Goal: Task Accomplishment & Management: Complete application form

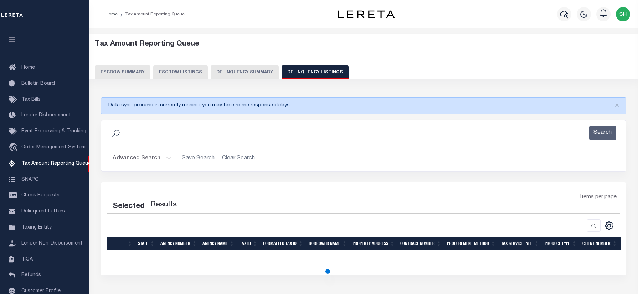
select select "100"
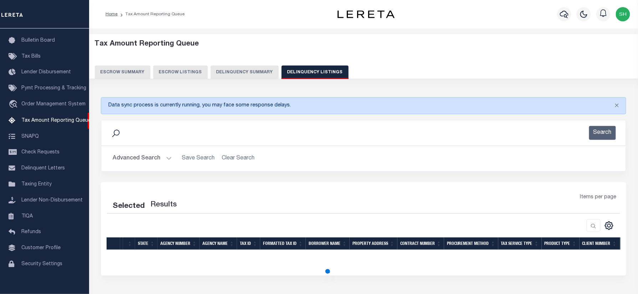
select select "100"
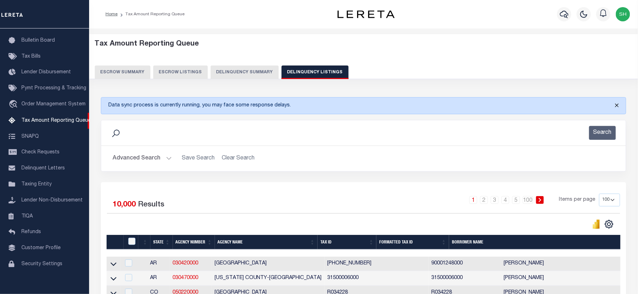
click at [617, 103] on button "Close" at bounding box center [617, 106] width 18 height 16
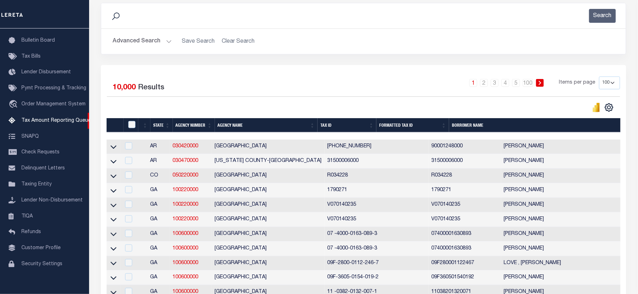
scroll to position [95, 0]
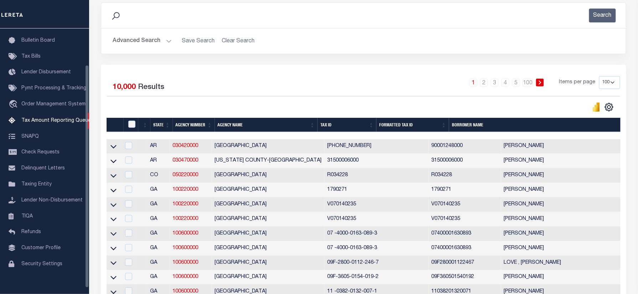
click at [154, 43] on button "Advanced Search" at bounding box center [142, 41] width 59 height 14
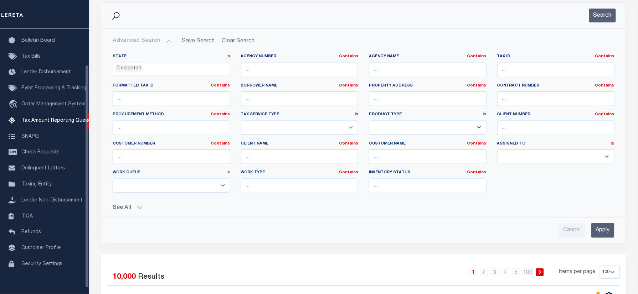
click at [144, 70] on ul "0 selected" at bounding box center [171, 68] width 117 height 10
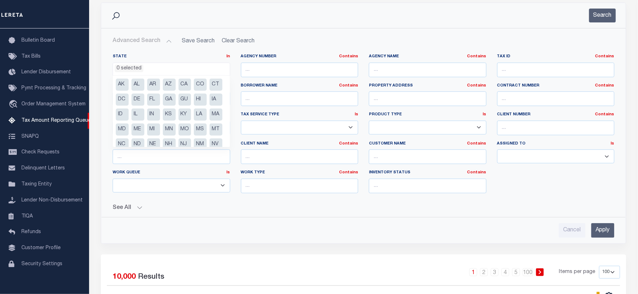
click at [194, 136] on li "MS" at bounding box center [200, 130] width 13 height 12
select select "MS"
click at [307, 28] on hr at bounding box center [363, 28] width 525 height 0
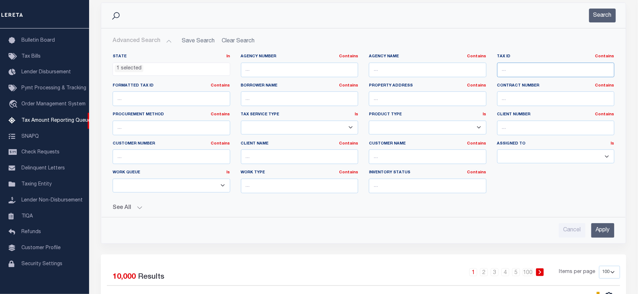
click at [549, 71] on input "text" at bounding box center [556, 70] width 118 height 15
paste input "0910F02059000"
type input "0910F02059000"
click at [610, 6] on div "Search" at bounding box center [363, 15] width 525 height 25
click at [605, 13] on button "Search" at bounding box center [602, 16] width 27 height 14
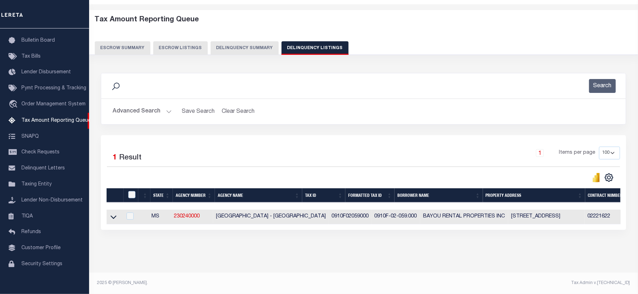
scroll to position [31, 0]
click at [112, 216] on icon at bounding box center [113, 217] width 6 height 7
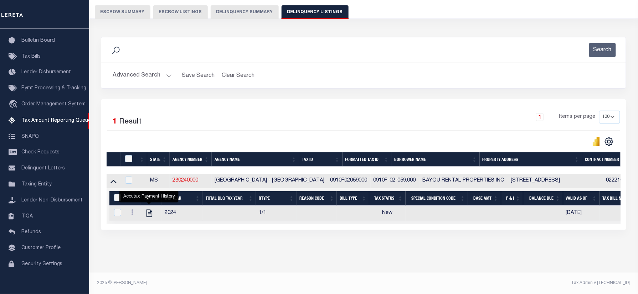
scroll to position [67, 0]
drag, startPoint x: 352, startPoint y: 177, endPoint x: 394, endPoint y: 177, distance: 42.1
click at [394, 177] on td "0910F-02-059.000" at bounding box center [395, 181] width 49 height 15
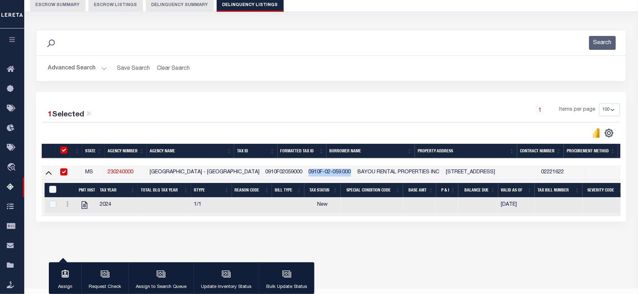
checkbox input "true"
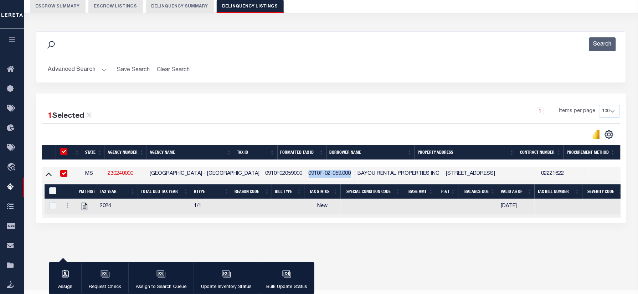
copy td "0910F-02-059.000"
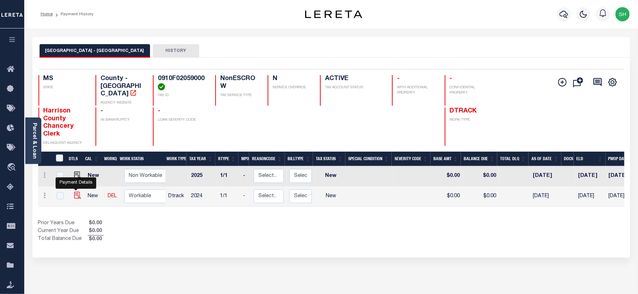
click at [75, 192] on img "" at bounding box center [77, 195] width 7 height 7
checkbox input "true"
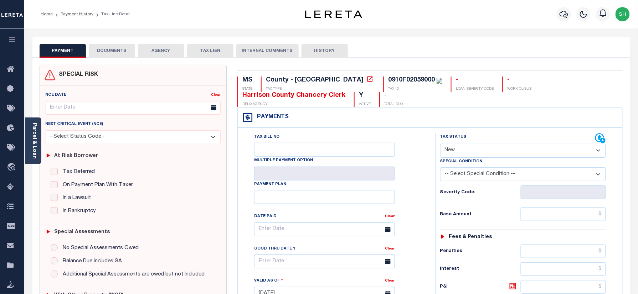
click at [388, 78] on div "0910F02059000" at bounding box center [411, 80] width 47 height 6
copy div "0910F02059000"
click at [32, 129] on link "Parcel & Loan" at bounding box center [34, 141] width 5 height 36
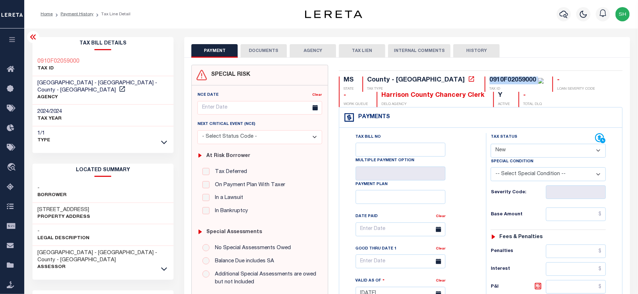
drag, startPoint x: 545, startPoint y: 152, endPoint x: 544, endPoint y: 159, distance: 6.9
click at [545, 152] on select "- Select Status Code - Open Due/Unpaid Paid Incomplete No Tax Due Internal Refu…" at bounding box center [548, 151] width 115 height 14
select select "PYD"
click at [491, 145] on select "- Select Status Code - Open Due/Unpaid Paid Incomplete No Tax Due Internal Refu…" at bounding box center [548, 151] width 115 height 14
type input "09/03/2025"
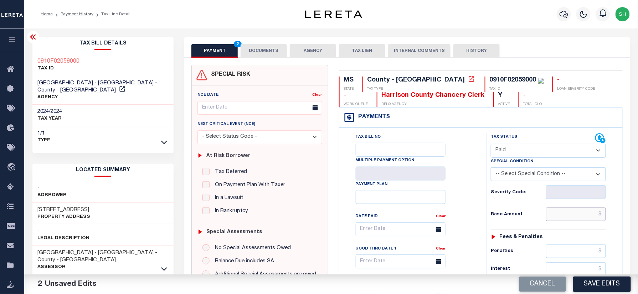
click at [568, 217] on input "text" at bounding box center [576, 215] width 60 height 14
paste input "1,423.58"
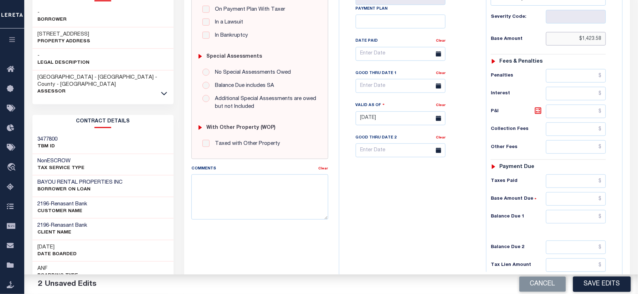
scroll to position [237, 0]
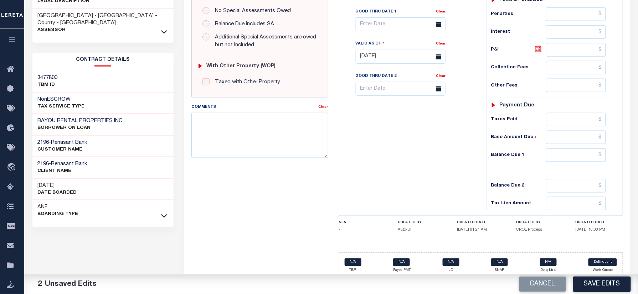
type input "$1,423.58"
click at [581, 161] on input "text" at bounding box center [576, 156] width 60 height 14
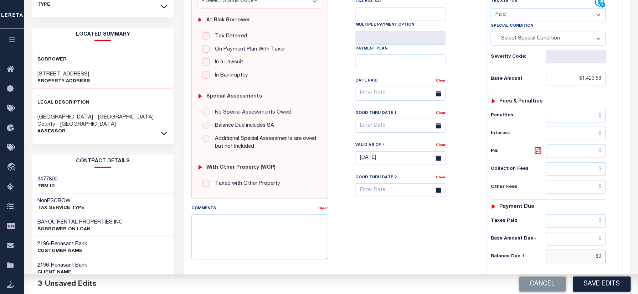
scroll to position [0, 0]
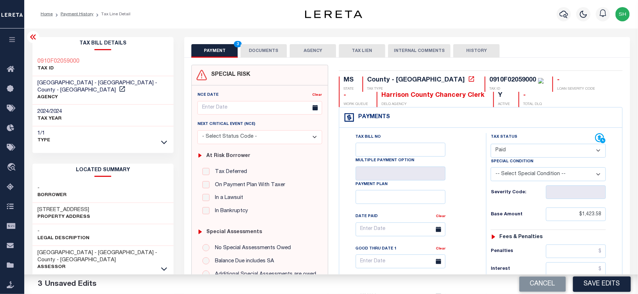
type input "$0.00"
click at [29, 51] on div "Tax Bill Details 0910F02059000 TAX ID -" at bounding box center [103, 288] width 152 height 502
copy h3 "0910F02059000"
click at [278, 51] on button "DOCUMENTS" at bounding box center [264, 51] width 46 height 14
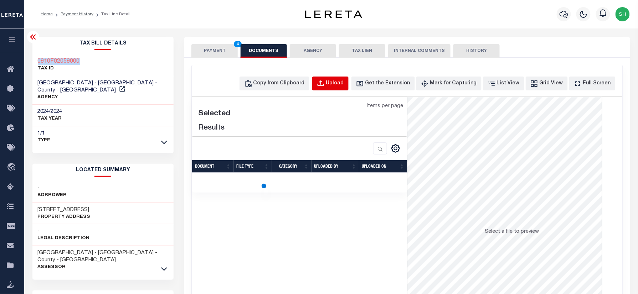
click at [344, 84] on div "Upload" at bounding box center [335, 84] width 18 height 8
select select "POP"
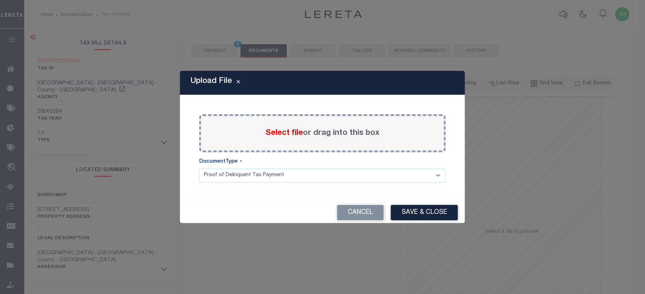
click at [290, 135] on span "Select file" at bounding box center [284, 133] width 37 height 8
click at [0, 0] on input "Select file or drag into this box" at bounding box center [0, 0] width 0 height 0
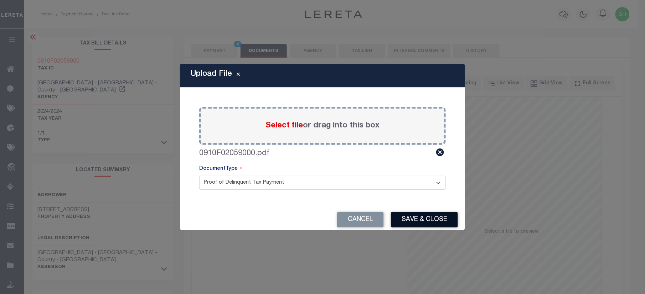
click at [420, 220] on button "Save & Close" at bounding box center [424, 219] width 67 height 15
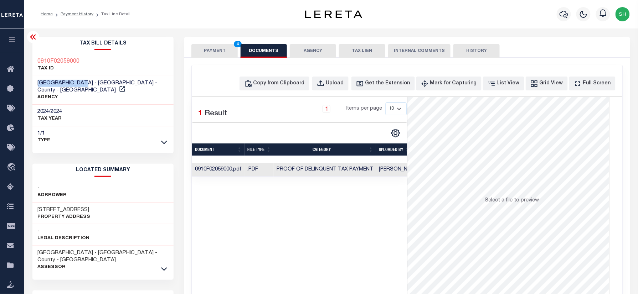
drag, startPoint x: 33, startPoint y: 83, endPoint x: 88, endPoint y: 82, distance: 54.5
click at [88, 82] on div "HARRISON COUNTY - GULFPORT - County - MS AGENCY" at bounding box center [103, 90] width 142 height 29
copy span "HARRISON COUNTY"
click at [204, 43] on div "PAYMENT 4 DOCUMENTS AGENCY DELINQUENT PAYEE TAX LIEN" at bounding box center [407, 47] width 446 height 21
drag, startPoint x: 205, startPoint y: 50, endPoint x: 211, endPoint y: 51, distance: 6.2
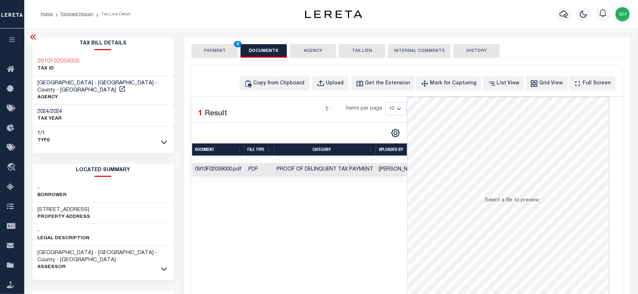
click at [205, 50] on button "PAYMENT 4" at bounding box center [214, 51] width 46 height 14
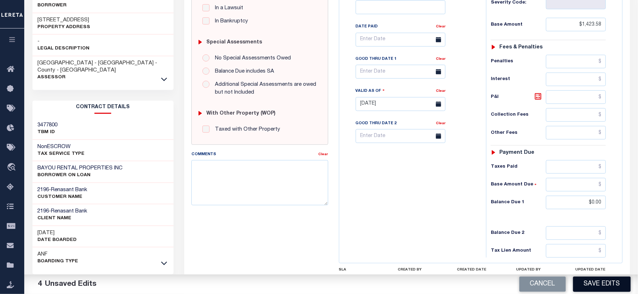
click at [599, 285] on button "Save Edits" at bounding box center [602, 284] width 58 height 15
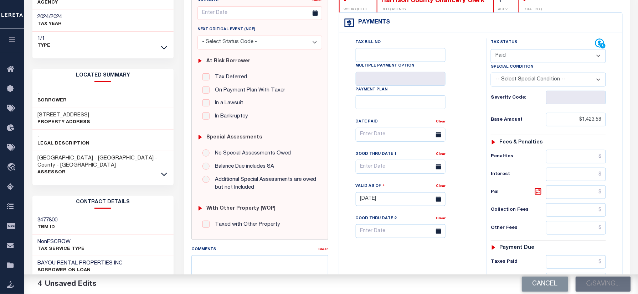
scroll to position [143, 0]
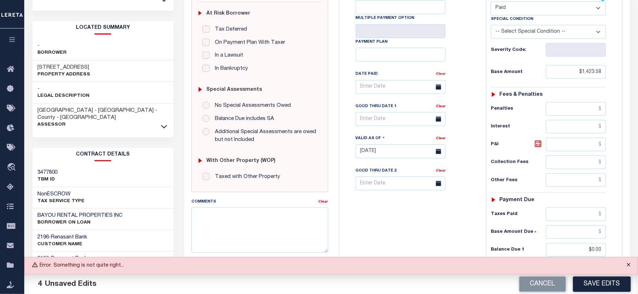
drag, startPoint x: 631, startPoint y: 264, endPoint x: 628, endPoint y: 267, distance: 4.1
click at [631, 264] on button "Close" at bounding box center [629, 266] width 18 height 16
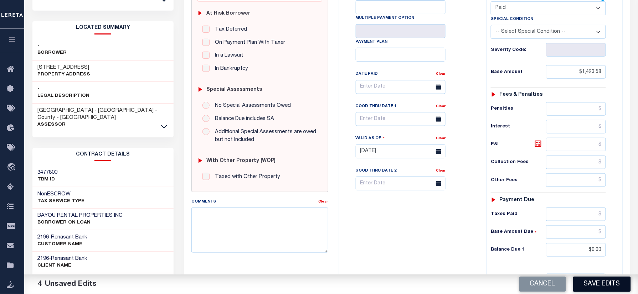
click at [614, 287] on button "Save Edits" at bounding box center [602, 284] width 58 height 15
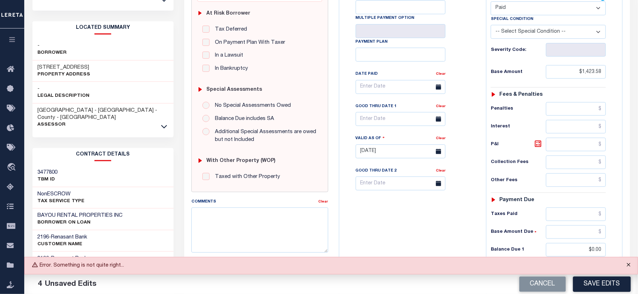
click at [627, 265] on button "Close" at bounding box center [629, 266] width 18 height 16
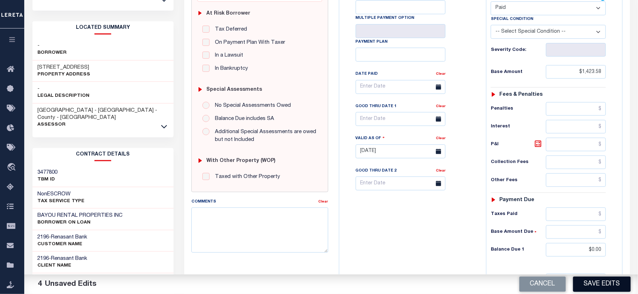
click at [611, 284] on button "Save Edits" at bounding box center [602, 284] width 58 height 15
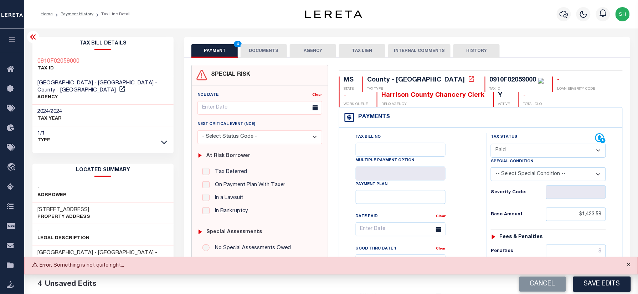
click at [631, 266] on button "Close" at bounding box center [629, 266] width 18 height 16
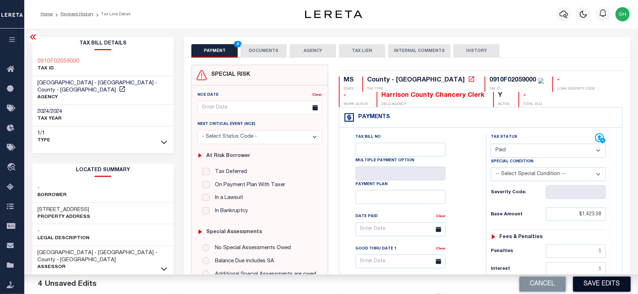
click at [613, 283] on button "Save Edits" at bounding box center [602, 284] width 58 height 15
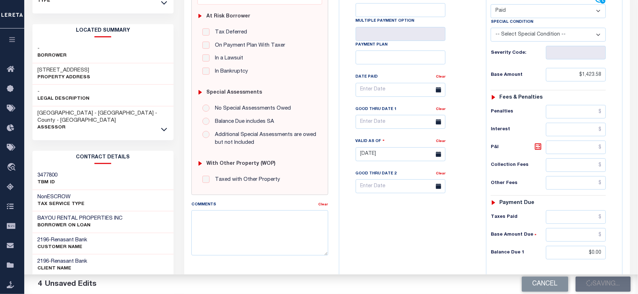
scroll to position [143, 0]
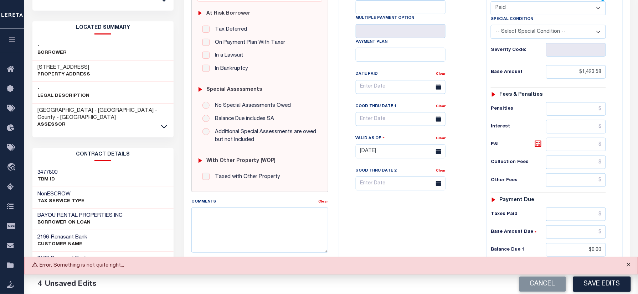
click at [629, 266] on button "Close" at bounding box center [629, 266] width 18 height 16
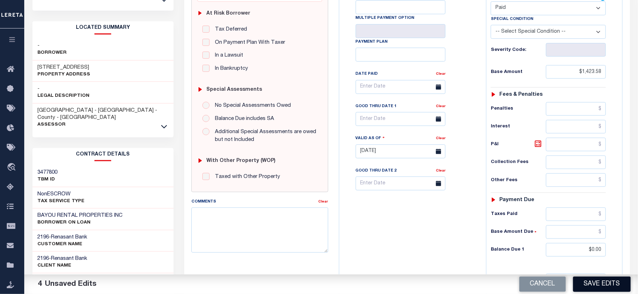
click at [584, 286] on button "Save Edits" at bounding box center [602, 284] width 58 height 15
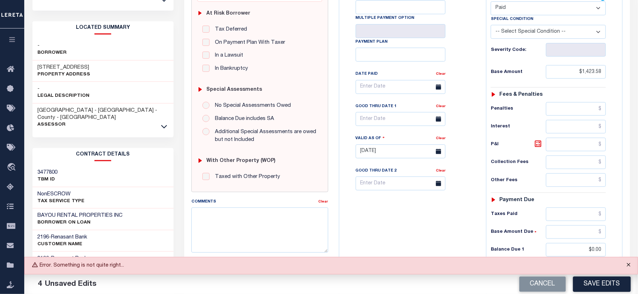
click at [625, 267] on button "Close" at bounding box center [629, 266] width 18 height 16
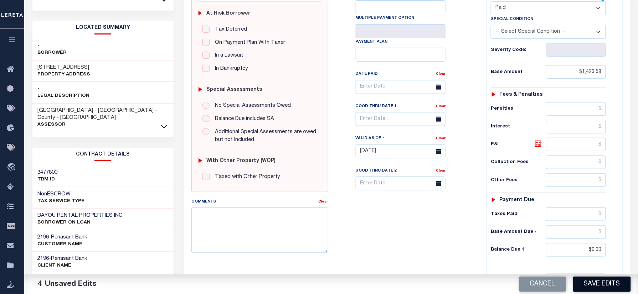
click at [617, 287] on button "Save Edits" at bounding box center [602, 284] width 58 height 15
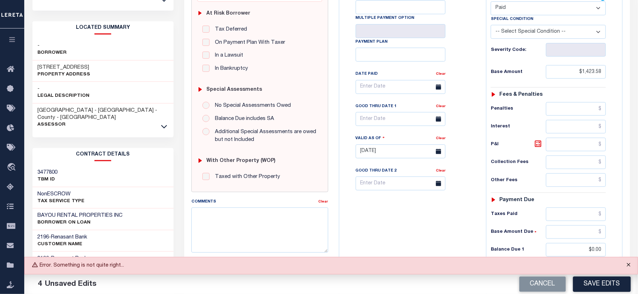
click at [628, 264] on button "Close" at bounding box center [629, 266] width 18 height 16
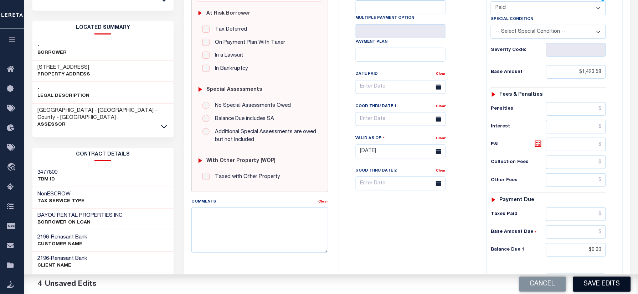
click at [613, 287] on button "Save Edits" at bounding box center [602, 284] width 58 height 15
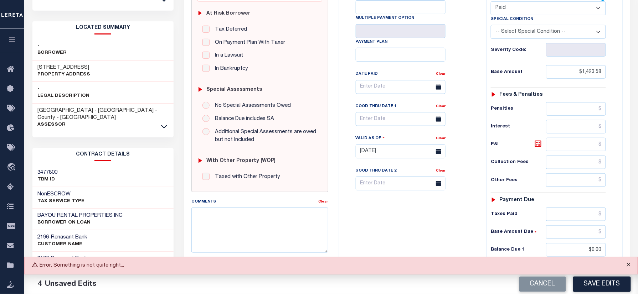
click at [626, 262] on button "Close" at bounding box center [629, 266] width 18 height 16
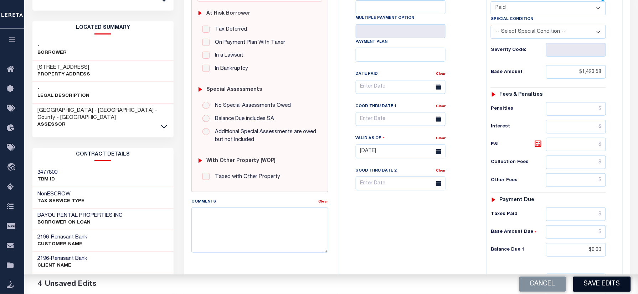
click at [610, 287] on button "Save Edits" at bounding box center [602, 284] width 58 height 15
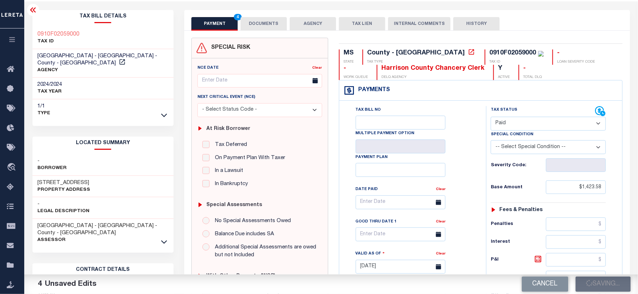
scroll to position [0, 0]
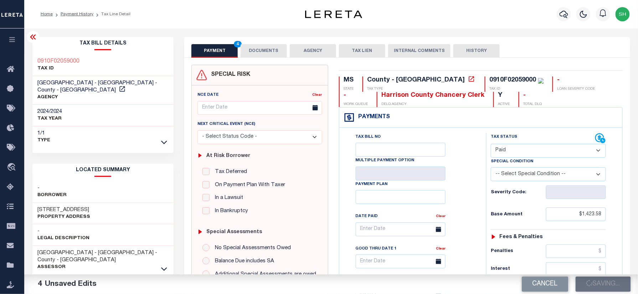
click at [490, 82] on div "0910F02059000" at bounding box center [513, 80] width 47 height 6
copy div "0910F02059000"
click at [582, 38] on div "PAYMENT 4 DOCUMENTS AGENCY DELINQUENT PAYEE TAX LIEN" at bounding box center [407, 47] width 446 height 21
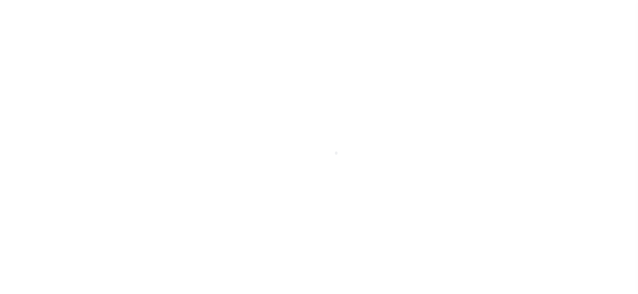
select select "NW2"
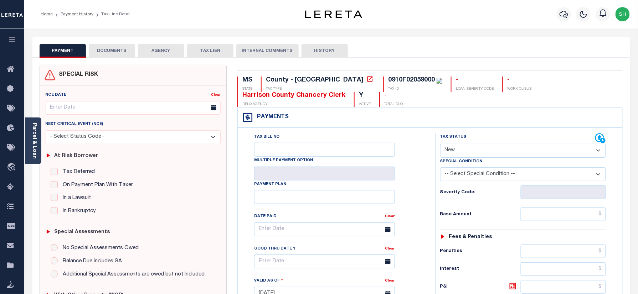
click at [73, 11] on li "Payment History" at bounding box center [73, 14] width 41 height 6
click at [72, 14] on link "Payment History" at bounding box center [77, 14] width 33 height 4
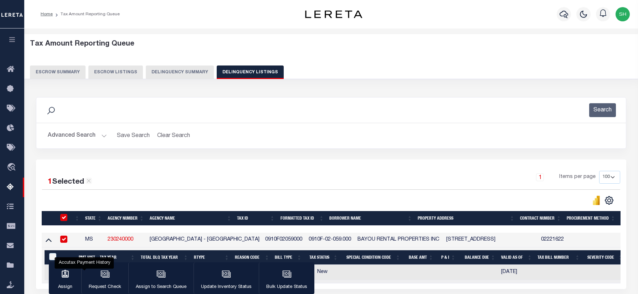
select select "100"
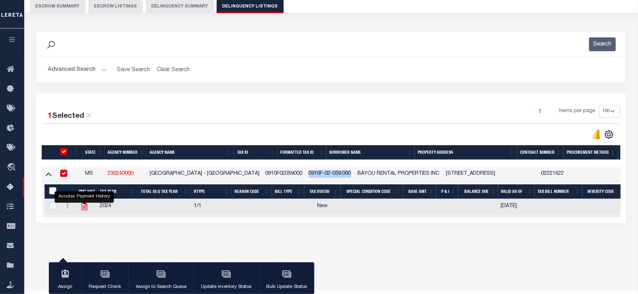
scroll to position [66, 0]
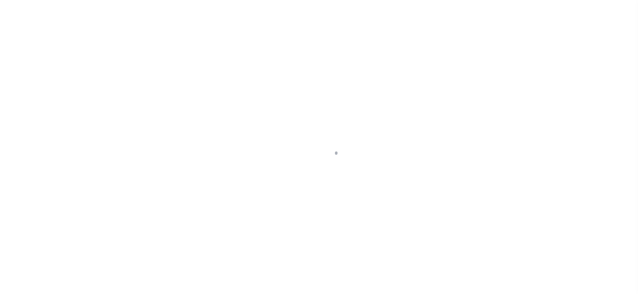
checkbox input "false"
type input "[DATE]"
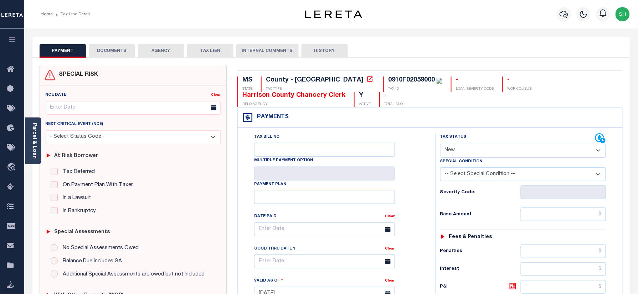
click at [503, 143] on div "Tax Status Status" at bounding box center [517, 138] width 155 height 11
click at [470, 141] on div "Tax Status Status" at bounding box center [517, 138] width 155 height 11
click at [468, 153] on select "- Select Status Code - Open Due/Unpaid Paid Incomplete No Tax Due Internal Refu…" at bounding box center [523, 151] width 166 height 14
select select "PYD"
click at [440, 145] on select "- Select Status Code - Open Due/Unpaid Paid Incomplete No Tax Due Internal Refu…" at bounding box center [523, 151] width 166 height 14
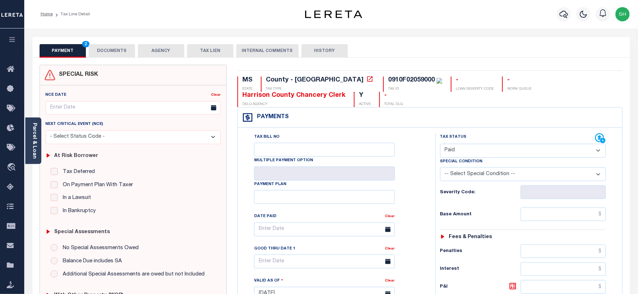
type input "[DATE]"
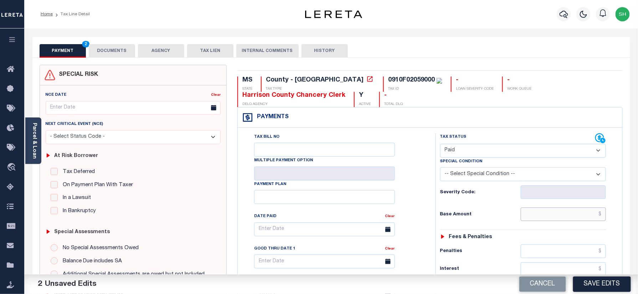
click at [572, 217] on input "text" at bounding box center [564, 215] width 86 height 14
paste input "1,423.58"
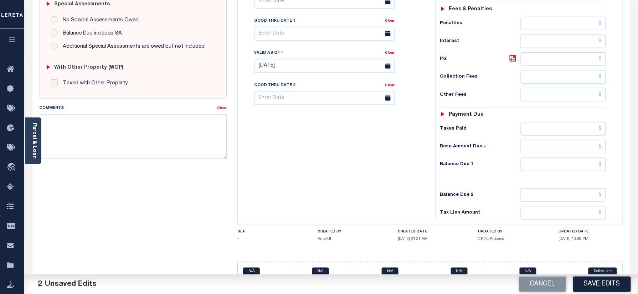
scroll to position [250, 0]
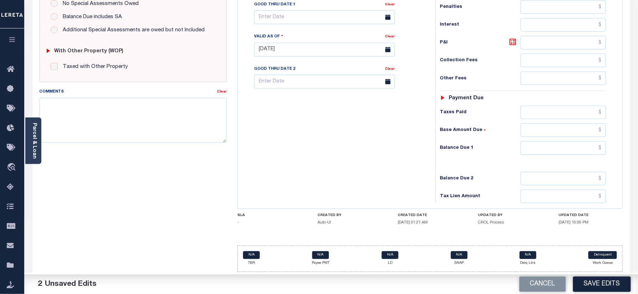
type input "$1,423.58"
click at [571, 153] on input "text" at bounding box center [564, 149] width 86 height 14
type input "$0.00"
click at [612, 284] on button "Save Edits" at bounding box center [602, 284] width 58 height 15
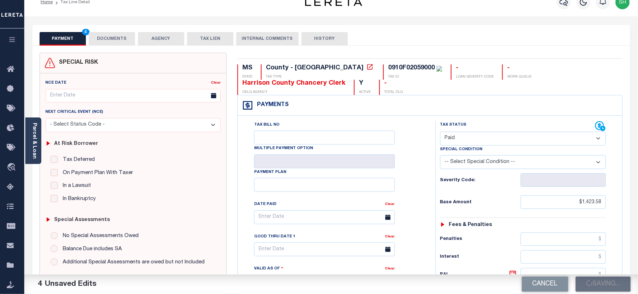
scroll to position [0, 0]
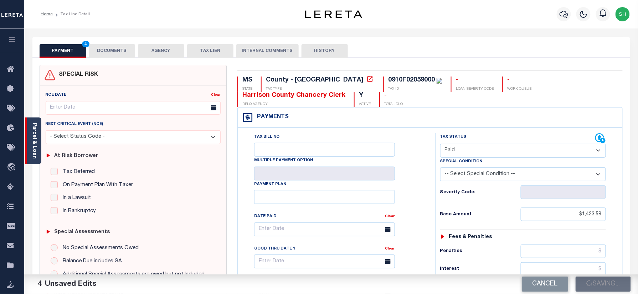
click at [36, 137] on link "Parcel & Loan" at bounding box center [34, 141] width 5 height 36
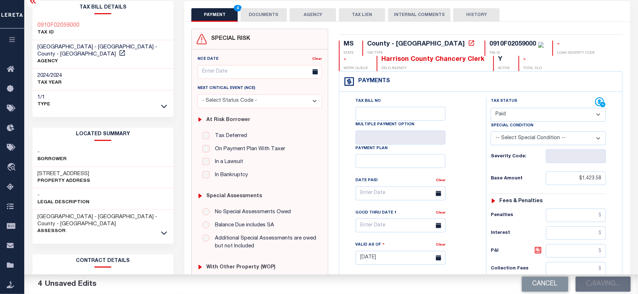
scroll to position [143, 0]
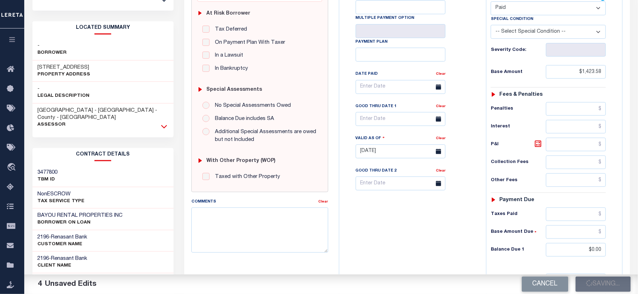
click at [163, 123] on icon at bounding box center [164, 126] width 6 height 7
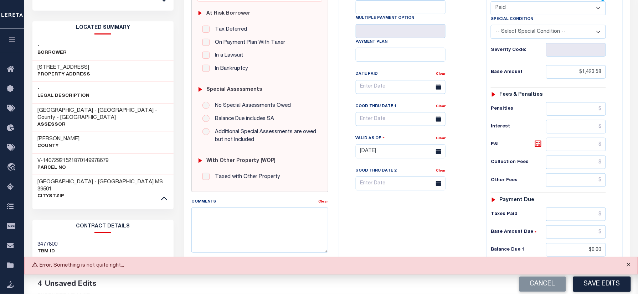
click at [630, 265] on button "Close" at bounding box center [629, 266] width 18 height 16
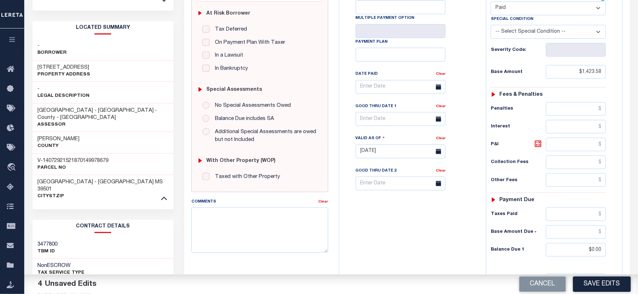
click at [611, 293] on div "Cancel Save Edits" at bounding box center [484, 285] width 307 height 20
click at [606, 287] on button "Save Edits" at bounding box center [602, 284] width 58 height 15
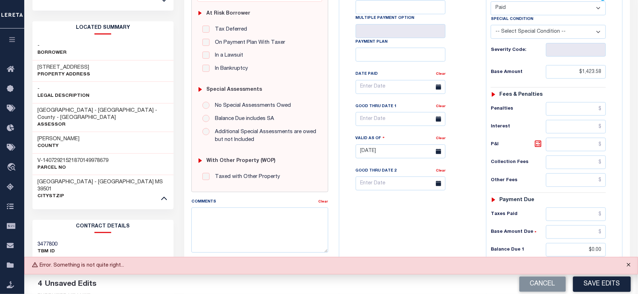
click at [629, 264] on button "Close" at bounding box center [629, 266] width 18 height 16
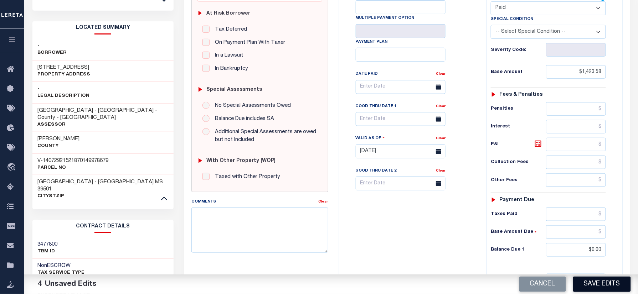
click at [592, 284] on button "Save Edits" at bounding box center [602, 284] width 58 height 15
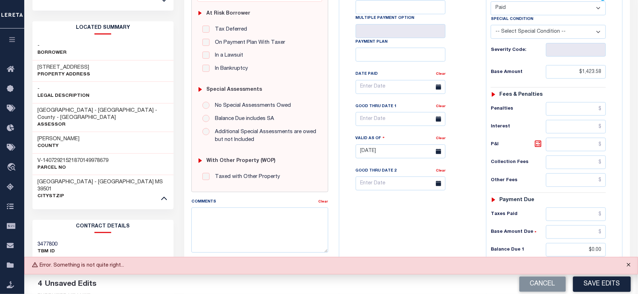
click at [628, 268] on button "Close" at bounding box center [629, 266] width 18 height 16
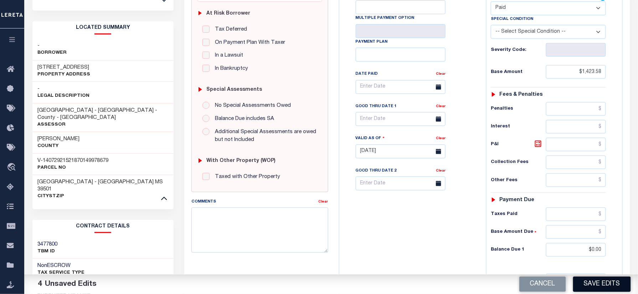
click at [615, 283] on button "Save Edits" at bounding box center [602, 284] width 58 height 15
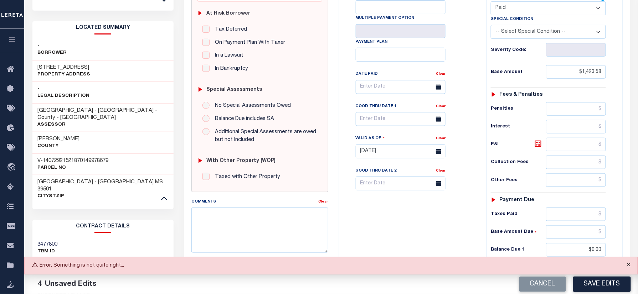
click at [629, 265] on button "Close" at bounding box center [629, 266] width 18 height 16
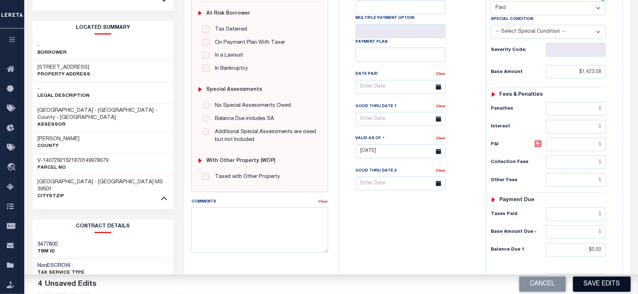
click at [607, 287] on button "Save Edits" at bounding box center [602, 284] width 58 height 15
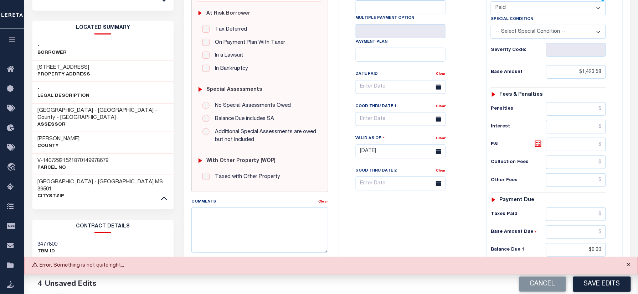
drag, startPoint x: 630, startPoint y: 260, endPoint x: 629, endPoint y: 267, distance: 7.2
click at [629, 266] on button "Close" at bounding box center [629, 266] width 18 height 16
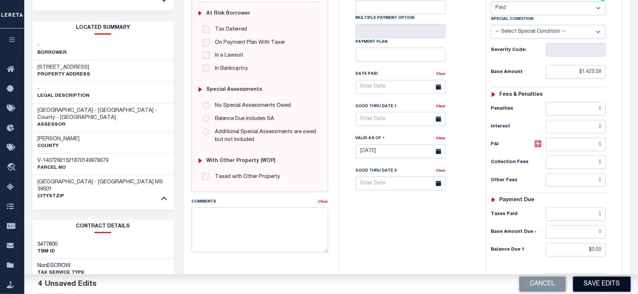
click at [601, 290] on button "Save Edits" at bounding box center [602, 284] width 58 height 15
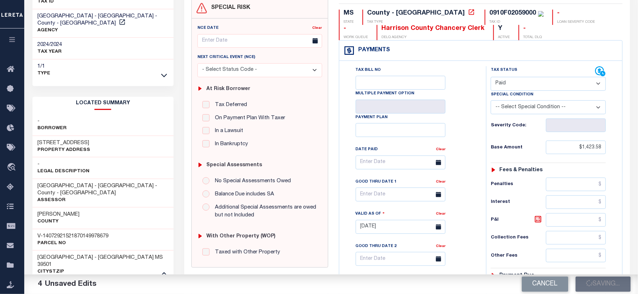
scroll to position [0, 0]
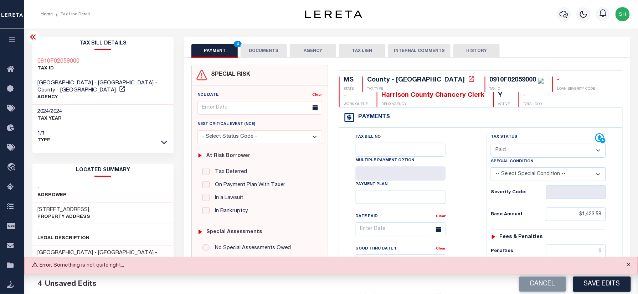
click at [630, 265] on button "Close" at bounding box center [629, 266] width 18 height 16
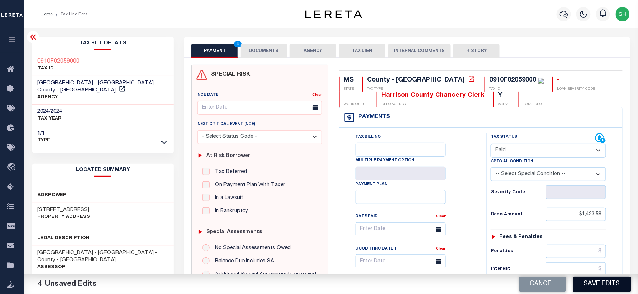
click at [622, 284] on button "Save Edits" at bounding box center [602, 284] width 58 height 15
click at [602, 42] on div "PAYMENT 4 DOCUMENTS AGENCY DELINQUENT PAYEE TAX LIEN" at bounding box center [407, 47] width 446 height 21
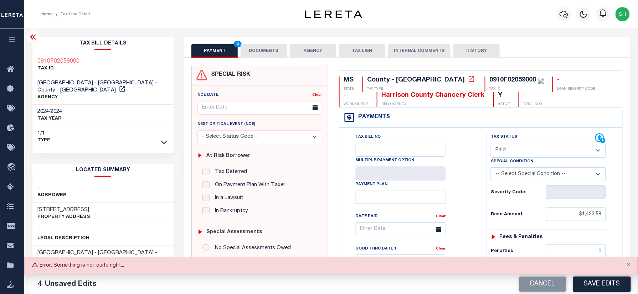
click at [595, 40] on div "PAYMENT 4 DOCUMENTS AGENCY DELINQUENT PAYEE TAX LIEN" at bounding box center [407, 47] width 446 height 21
click at [631, 263] on button "Close" at bounding box center [629, 266] width 18 height 16
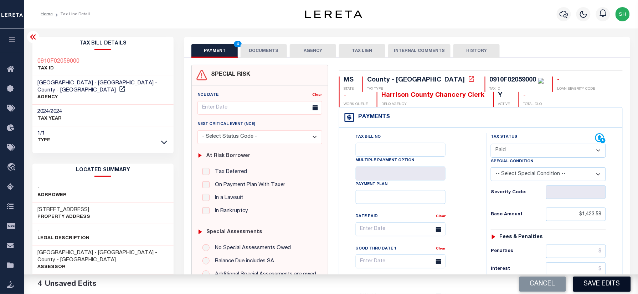
click at [611, 284] on button "Save Edits" at bounding box center [602, 284] width 58 height 15
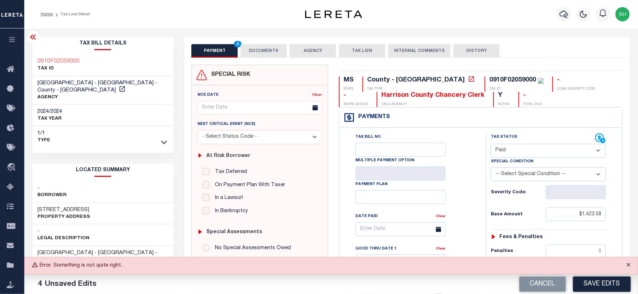
click at [629, 263] on button "Close" at bounding box center [629, 266] width 18 height 16
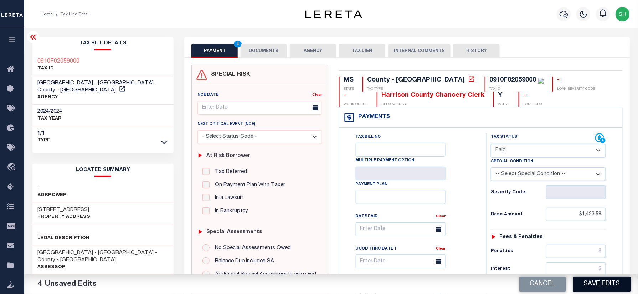
click at [614, 286] on button "Save Edits" at bounding box center [602, 284] width 58 height 15
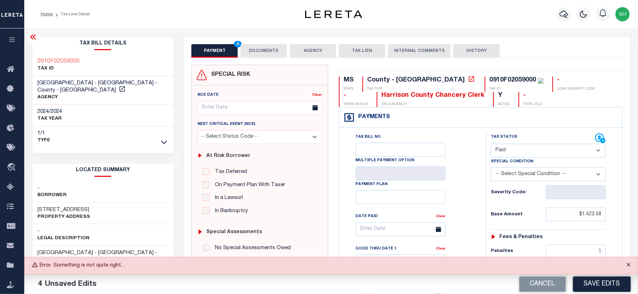
click at [629, 264] on button "Close" at bounding box center [629, 266] width 18 height 16
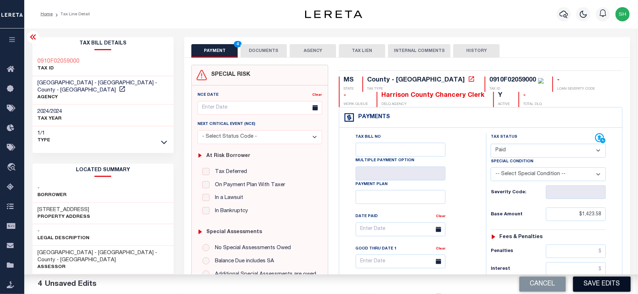
click at [615, 280] on button "Save Edits" at bounding box center [602, 284] width 58 height 15
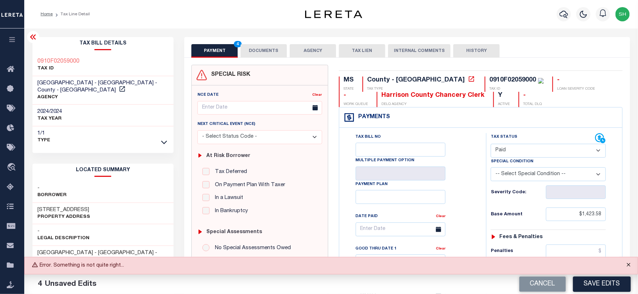
drag, startPoint x: 631, startPoint y: 264, endPoint x: 622, endPoint y: 275, distance: 13.7
click at [629, 264] on button "Close" at bounding box center [629, 266] width 18 height 16
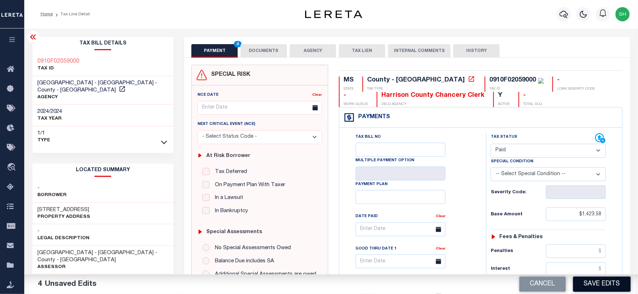
click at [615, 286] on button "Save Edits" at bounding box center [602, 284] width 58 height 15
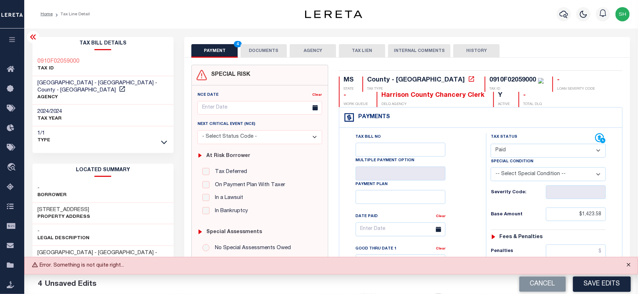
drag, startPoint x: 629, startPoint y: 264, endPoint x: 624, endPoint y: 276, distance: 13.0
click at [629, 264] on button "Close" at bounding box center [629, 266] width 18 height 16
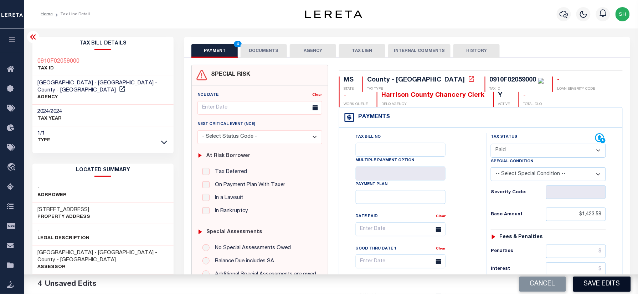
click at [615, 286] on button "Save Edits" at bounding box center [602, 284] width 58 height 15
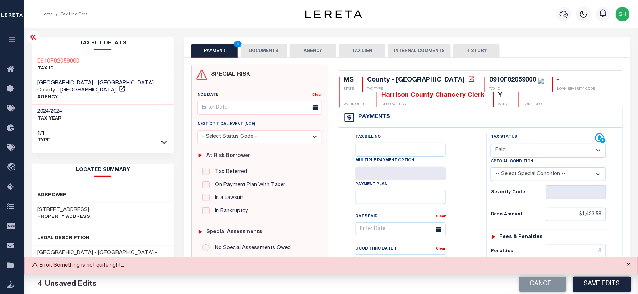
click at [627, 261] on button "Close" at bounding box center [629, 266] width 18 height 16
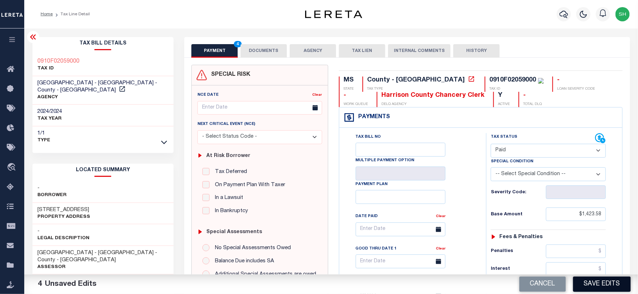
click at [596, 288] on button "Save Edits" at bounding box center [602, 284] width 58 height 15
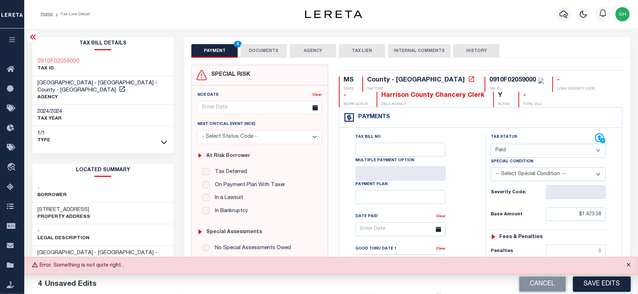
drag, startPoint x: 629, startPoint y: 263, endPoint x: 626, endPoint y: 270, distance: 7.5
click at [629, 264] on button "Close" at bounding box center [629, 266] width 18 height 16
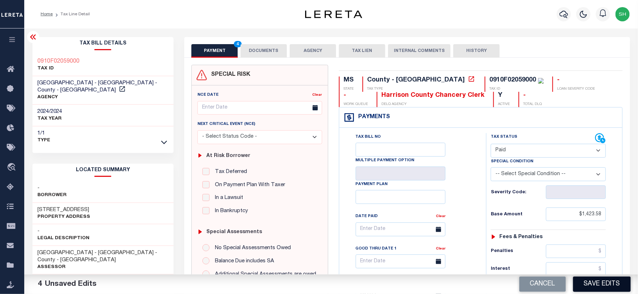
click at [604, 286] on button "Save Edits" at bounding box center [602, 284] width 58 height 15
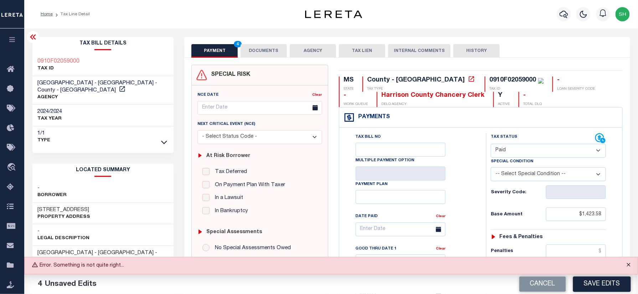
click at [632, 263] on button "Close" at bounding box center [629, 266] width 18 height 16
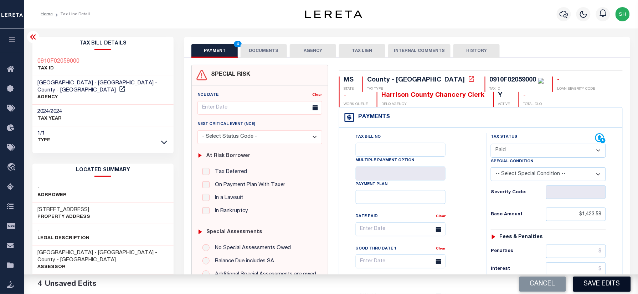
click at [606, 286] on button "Save Edits" at bounding box center [602, 284] width 58 height 15
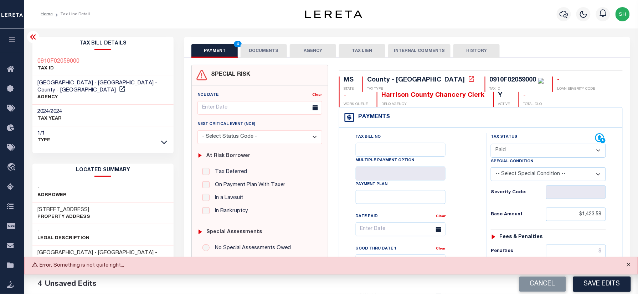
click at [629, 265] on button "Close" at bounding box center [629, 266] width 18 height 16
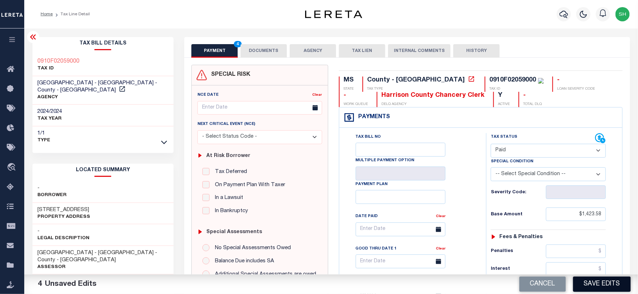
click at [615, 290] on button "Save Edits" at bounding box center [602, 284] width 58 height 15
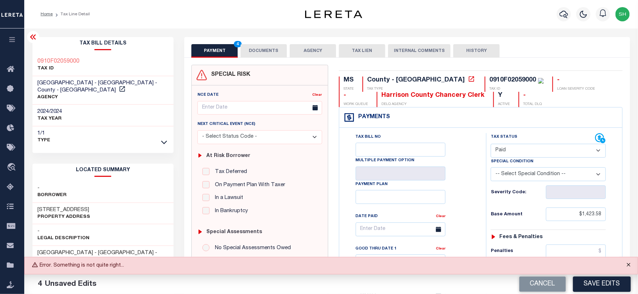
click at [629, 266] on button "Close" at bounding box center [629, 266] width 18 height 16
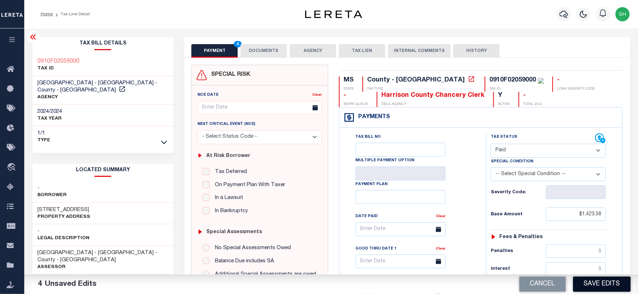
click at [619, 282] on button "Save Edits" at bounding box center [602, 284] width 58 height 15
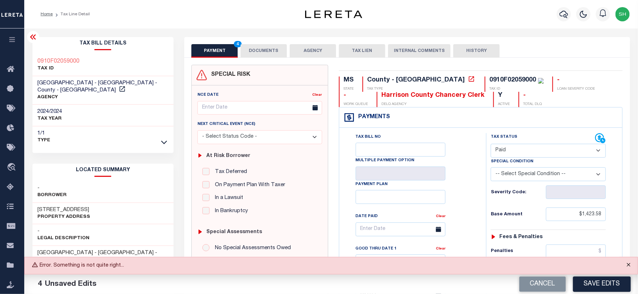
click at [627, 266] on button "Close" at bounding box center [629, 266] width 18 height 16
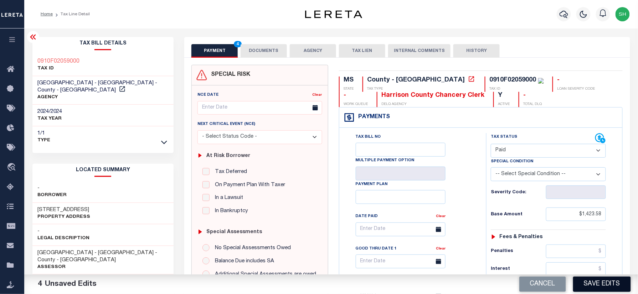
click at [610, 284] on button "Save Edits" at bounding box center [602, 284] width 58 height 15
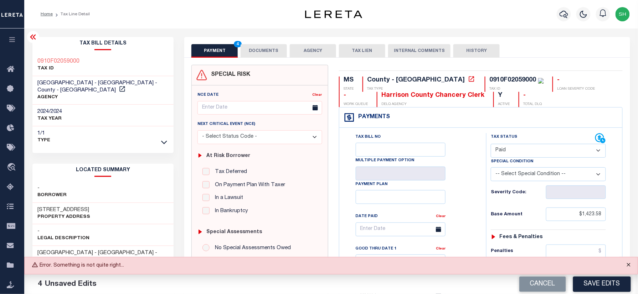
drag, startPoint x: 629, startPoint y: 263, endPoint x: 622, endPoint y: 272, distance: 11.4
click at [629, 265] on button "Close" at bounding box center [629, 266] width 18 height 16
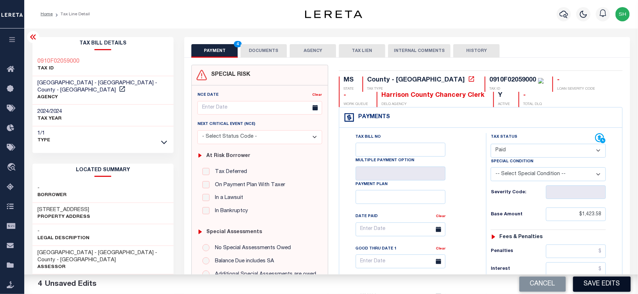
click at [609, 283] on button "Save Edits" at bounding box center [602, 284] width 58 height 15
click at [613, 80] on div "MS STATE County - MS TAX TYPE 0910F02059000 TAX ID - LOAN SEVERITY CODE - WORK …" at bounding box center [481, 92] width 284 height 31
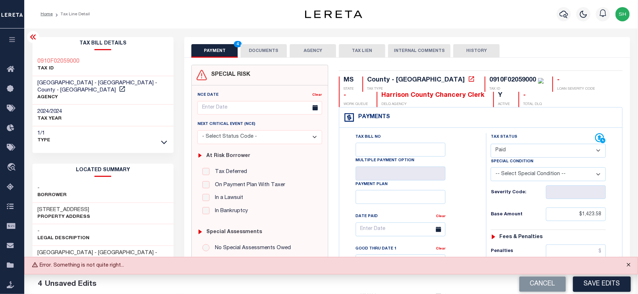
click at [631, 263] on button "Close" at bounding box center [629, 266] width 18 height 16
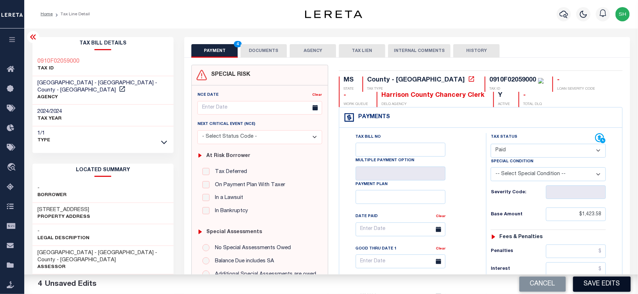
click at [619, 284] on button "Save Edits" at bounding box center [602, 284] width 58 height 15
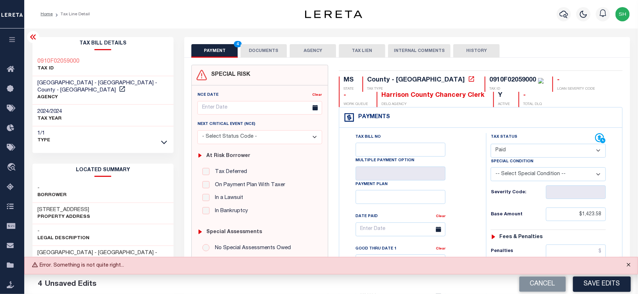
click at [627, 266] on button "Close" at bounding box center [629, 266] width 18 height 16
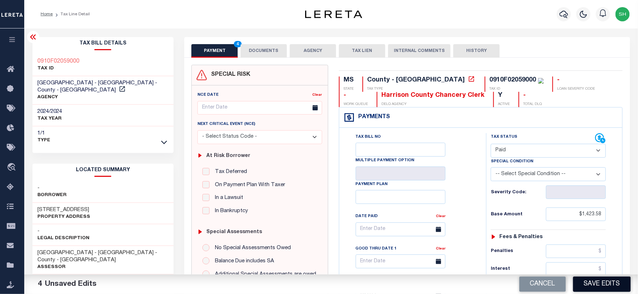
click at [612, 281] on button "Save Edits" at bounding box center [602, 284] width 58 height 15
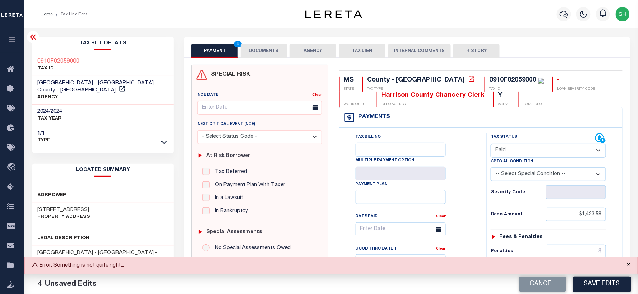
click at [627, 265] on button "Close" at bounding box center [629, 266] width 18 height 16
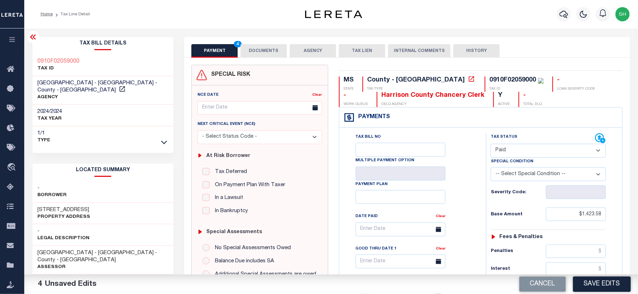
click at [602, 293] on div "Cancel Save Edits" at bounding box center [484, 285] width 307 height 20
click at [603, 284] on button "Save Edits" at bounding box center [602, 284] width 58 height 15
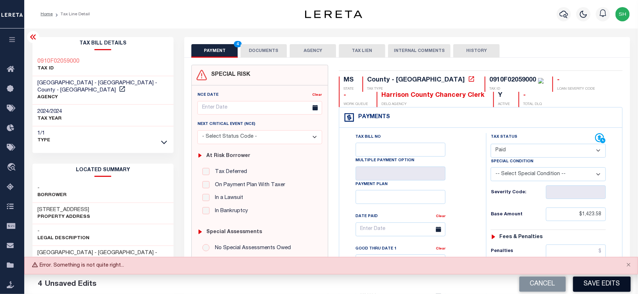
click at [602, 283] on button "Save Edits" at bounding box center [602, 284] width 58 height 15
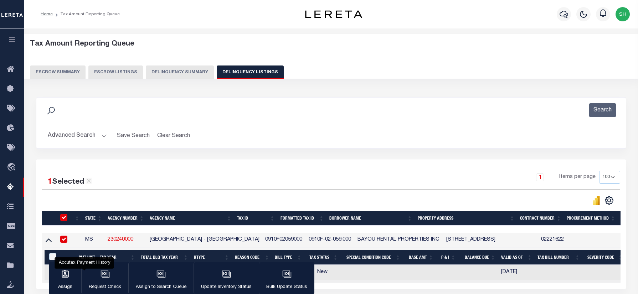
select select "MS"
select select "100"
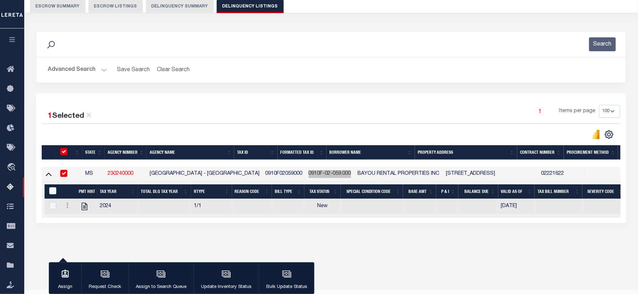
scroll to position [66, 0]
drag, startPoint x: 65, startPoint y: 68, endPoint x: 64, endPoint y: 78, distance: 10.0
click at [65, 68] on button "Advanced Search" at bounding box center [77, 70] width 59 height 14
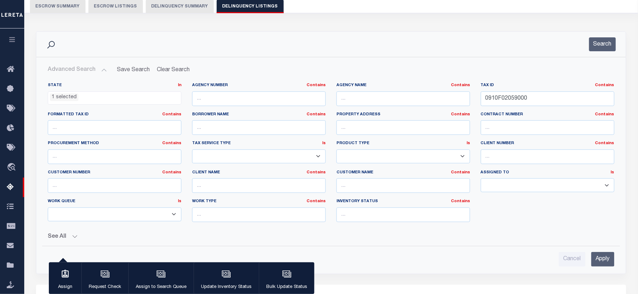
click at [75, 101] on li "1 selected" at bounding box center [64, 98] width 29 height 8
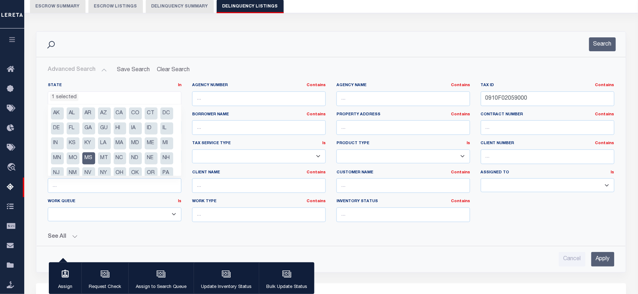
click at [95, 154] on li "MS" at bounding box center [88, 159] width 13 height 12
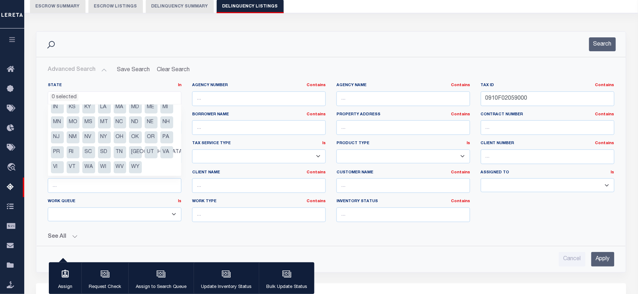
click at [160, 151] on li "VA" at bounding box center [166, 152] width 13 height 12
select select "VA"
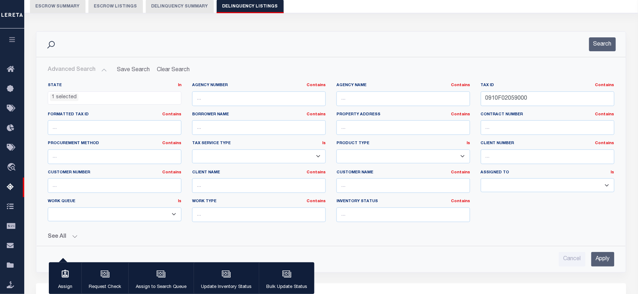
click at [298, 42] on div "Search" at bounding box center [331, 44] width 578 height 14
drag, startPoint x: 543, startPoint y: 103, endPoint x: 441, endPoint y: 39, distance: 119.7
click at [338, 50] on div "Search Advanced Search Save Search Clear Search tblassign_wrapper_dynamictable_…" at bounding box center [331, 152] width 590 height 242
paste input "0215"
type input "002150"
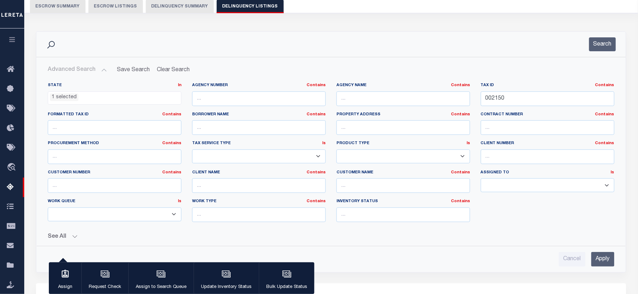
click at [580, 41] on div "Search" at bounding box center [331, 44] width 578 height 14
click at [606, 47] on button "Search" at bounding box center [602, 44] width 27 height 14
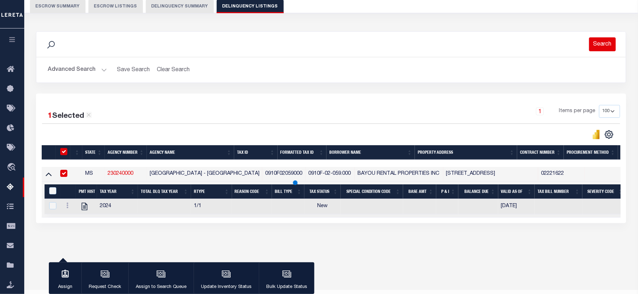
click at [603, 47] on button "Search" at bounding box center [602, 44] width 27 height 14
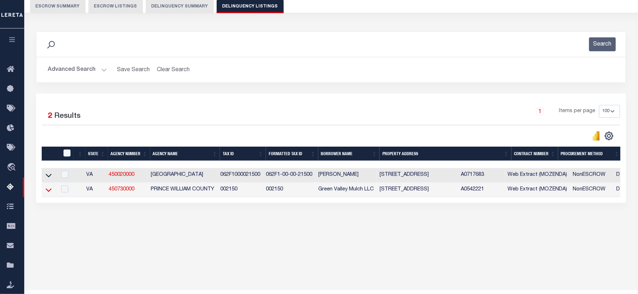
click at [46, 192] on icon at bounding box center [49, 191] width 6 height 4
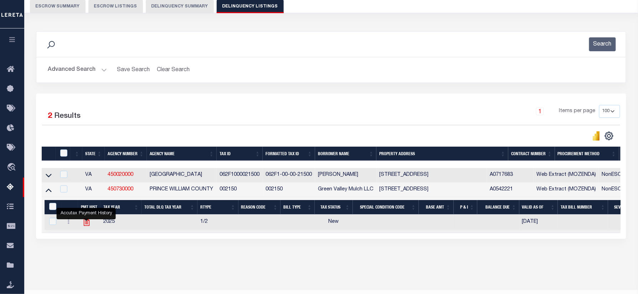
drag, startPoint x: 83, startPoint y: 224, endPoint x: 163, endPoint y: 24, distance: 214.9
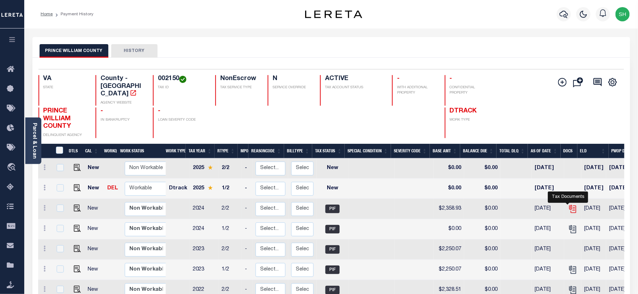
click at [568, 205] on icon "" at bounding box center [572, 209] width 9 height 9
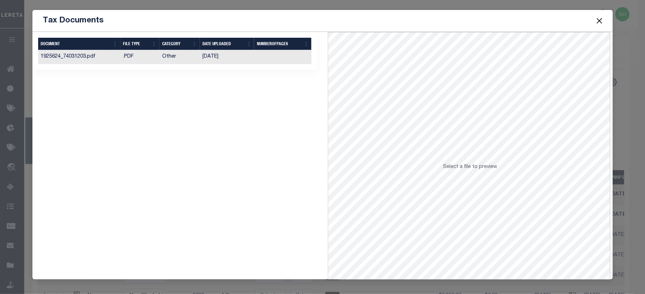
click at [223, 55] on td "[DATE]" at bounding box center [227, 57] width 55 height 14
click at [600, 19] on button "Close" at bounding box center [599, 20] width 9 height 9
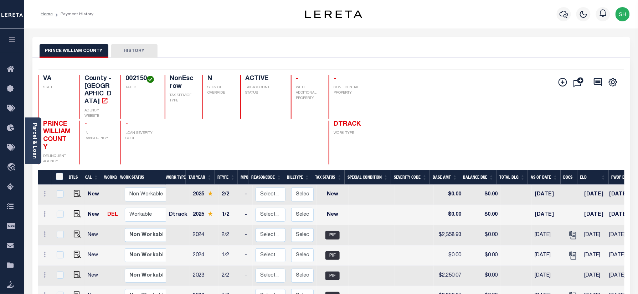
click at [454, 93] on div "Add Installment Line [GEOGRAPHIC_DATA]" at bounding box center [477, 119] width 293 height 89
click at [575, 123] on div "Add Installment Line [GEOGRAPHIC_DATA] Request Check" at bounding box center [585, 119] width 66 height 89
click at [582, 46] on div "PRINCE WILLIAM COUNTY HISTORY" at bounding box center [331, 50] width 583 height 13
click at [602, 45] on div "PRINCE WILLIAM COUNTY HISTORY" at bounding box center [331, 50] width 583 height 13
click at [589, 112] on div "Add Installment Line [GEOGRAPHIC_DATA] Request Check" at bounding box center [585, 119] width 66 height 89
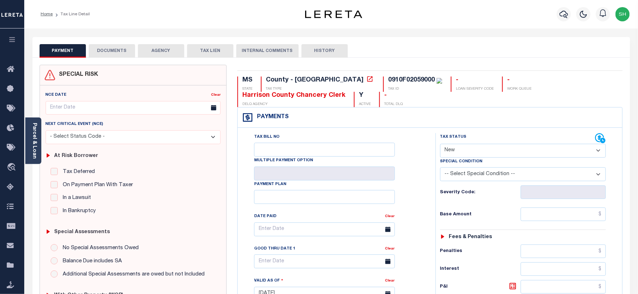
click at [499, 150] on select "- Select Status Code - Open Due/Unpaid Paid Incomplete No Tax Due Internal Refu…" at bounding box center [523, 151] width 166 height 14
select select "PYD"
click at [440, 145] on select "- Select Status Code - Open Due/Unpaid Paid Incomplete No Tax Due Internal Refu…" at bounding box center [523, 151] width 166 height 14
type input "[DATE]"
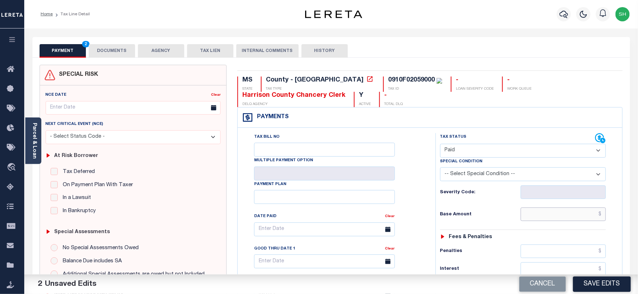
click at [575, 221] on input "text" at bounding box center [564, 215] width 86 height 14
paste input "1,423.58"
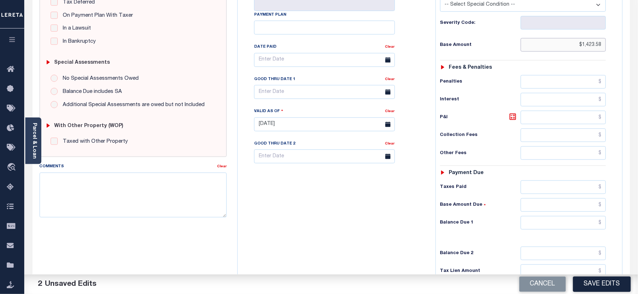
scroll to position [190, 0]
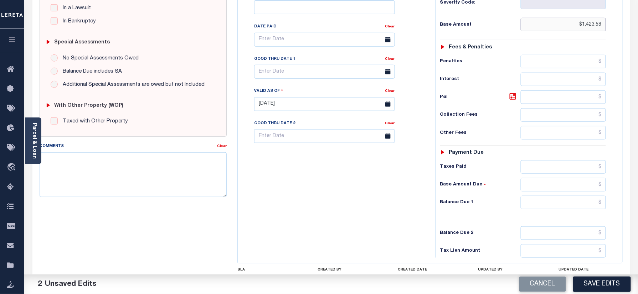
type input "$1,423.58"
click at [585, 210] on input "text" at bounding box center [564, 203] width 86 height 14
type input "$0.00"
click at [601, 284] on button "Save Edits" at bounding box center [602, 284] width 58 height 15
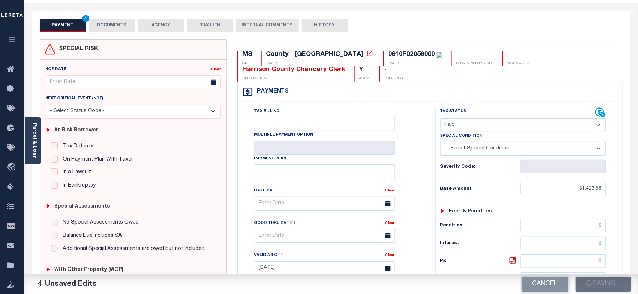
scroll to position [0, 0]
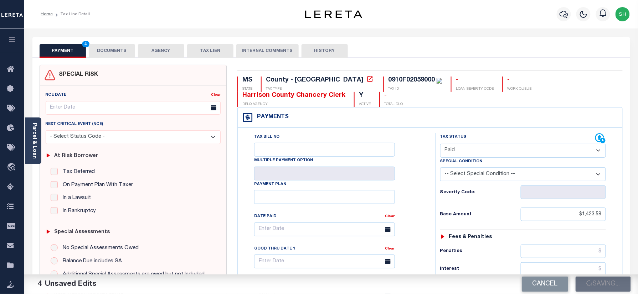
click at [112, 47] on button "DOCUMENTS" at bounding box center [112, 51] width 46 height 14
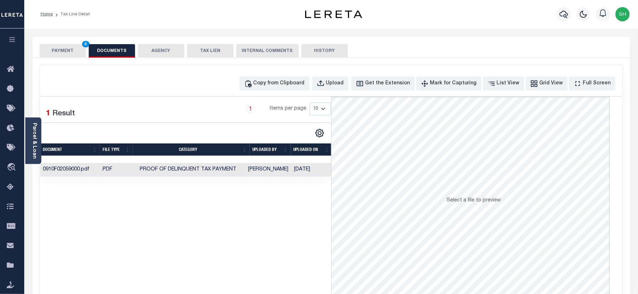
click at [58, 49] on button "PAYMENT 4" at bounding box center [63, 51] width 46 height 14
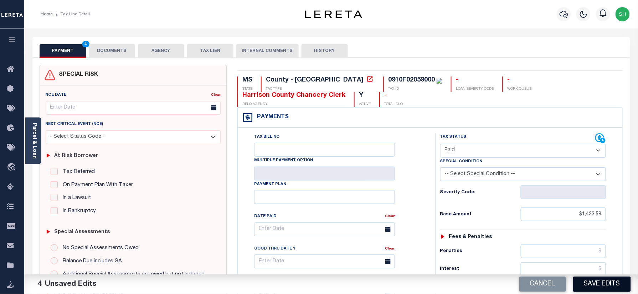
click at [601, 286] on button "Save Edits" at bounding box center [602, 284] width 58 height 15
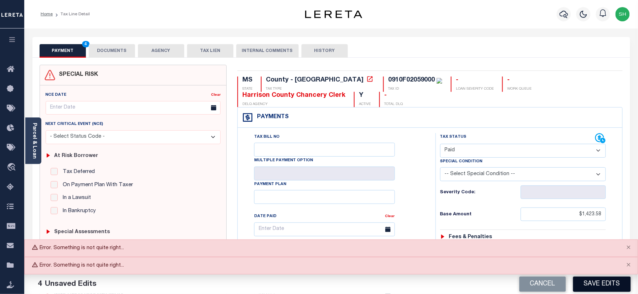
click at [607, 287] on button "Save Edits" at bounding box center [602, 284] width 58 height 15
